Goal: Information Seeking & Learning: Learn about a topic

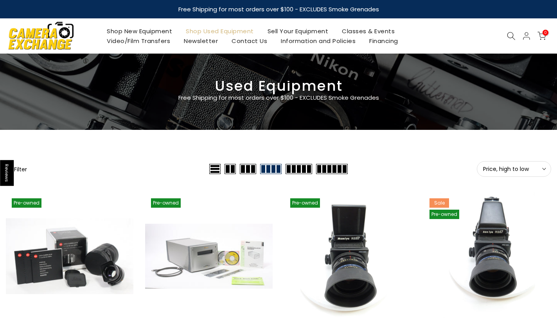
type input "**********"
click at [535, 166] on span "Price, high to low" at bounding box center [514, 169] width 62 height 7
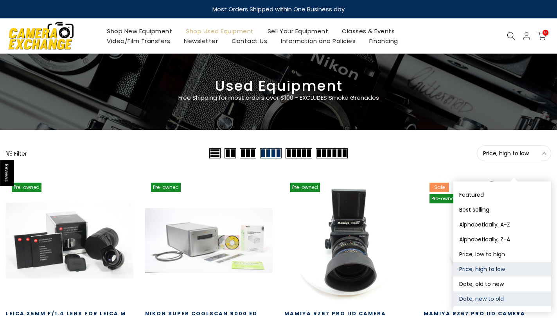
click at [479, 300] on button "Date, new to old" at bounding box center [502, 298] width 98 height 15
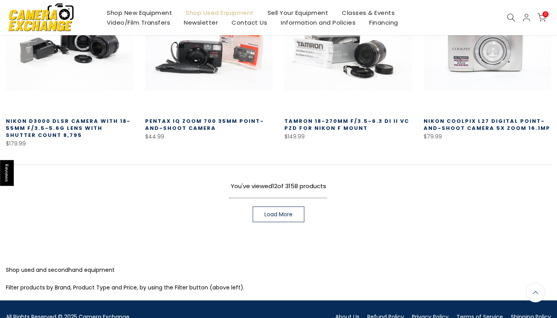
scroll to position [570, 0]
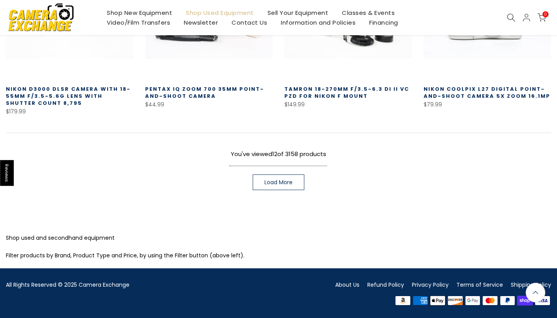
click at [286, 180] on span "Load More" at bounding box center [278, 182] width 28 height 5
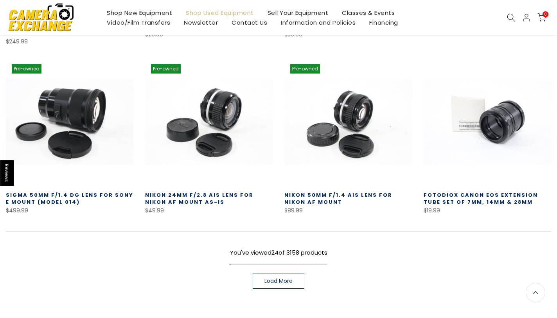
scroll to position [987, 0]
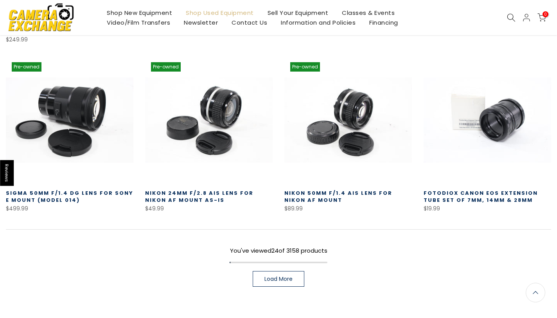
click at [281, 276] on span "Load More" at bounding box center [278, 278] width 28 height 5
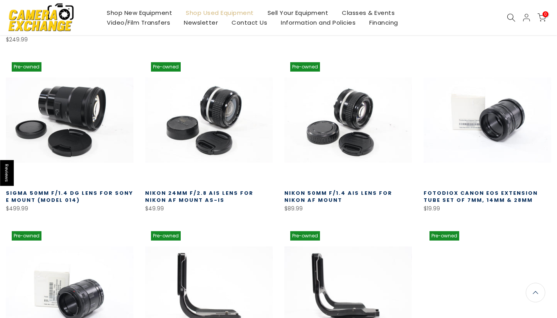
scroll to position [986, 0]
